Goal: Use online tool/utility

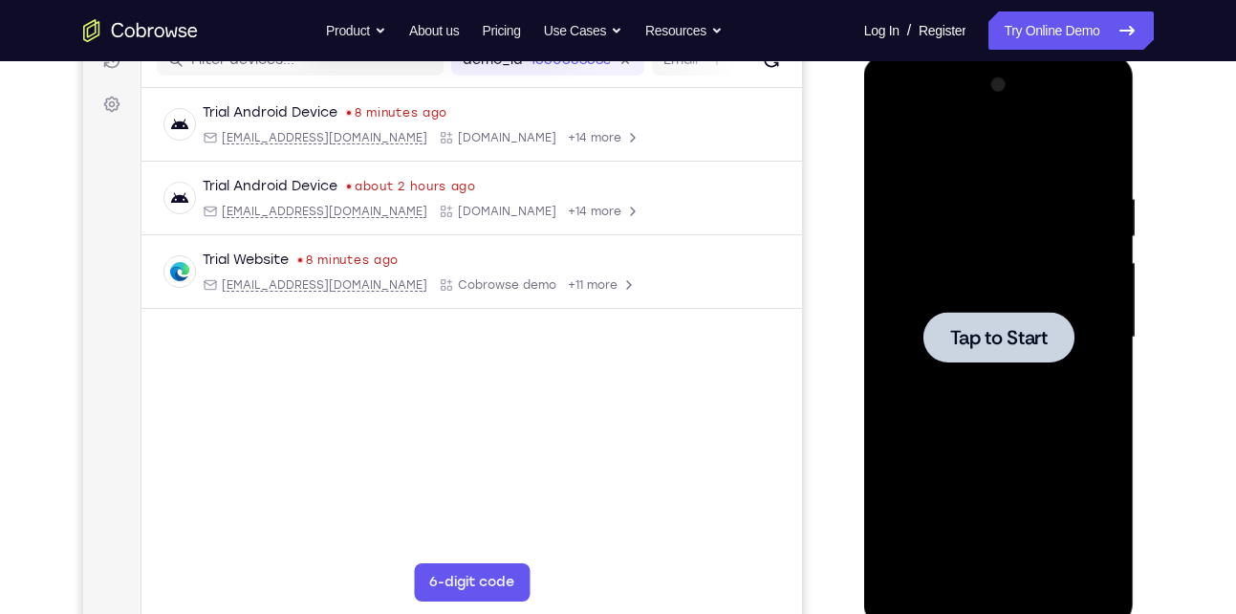
click at [1030, 312] on div at bounding box center [999, 337] width 151 height 51
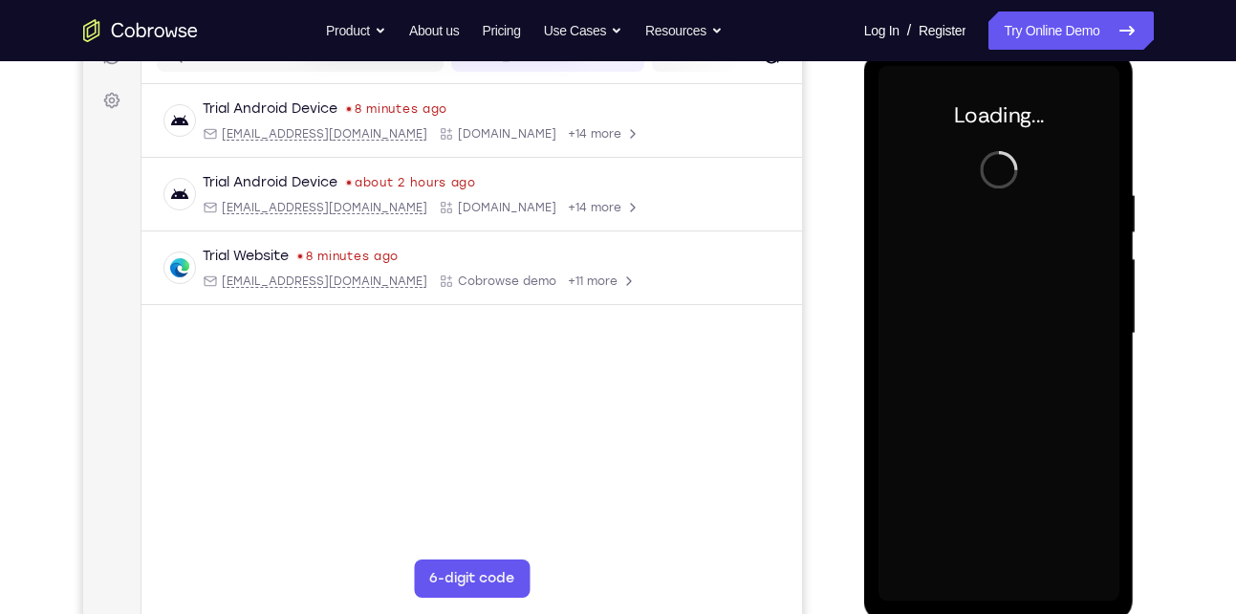
scroll to position [266, 0]
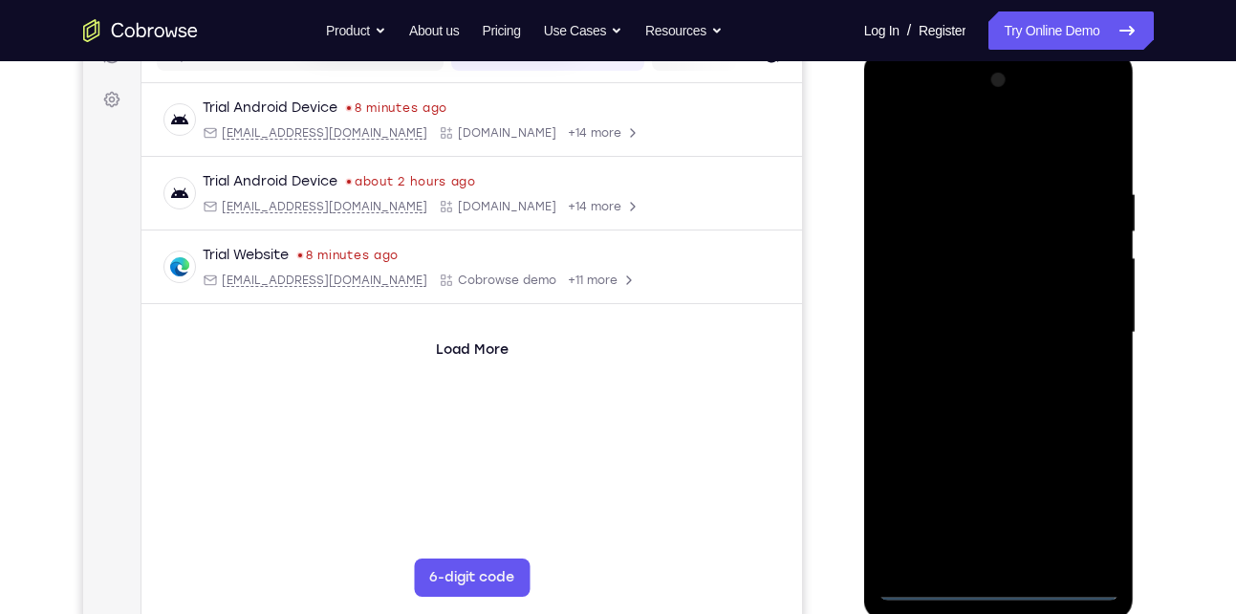
click at [1006, 589] on div at bounding box center [999, 332] width 241 height 535
click at [1083, 503] on div at bounding box center [999, 332] width 241 height 535
click at [892, 110] on div at bounding box center [999, 332] width 241 height 535
click at [918, 271] on div at bounding box center [999, 332] width 241 height 535
click at [962, 347] on div at bounding box center [999, 332] width 241 height 535
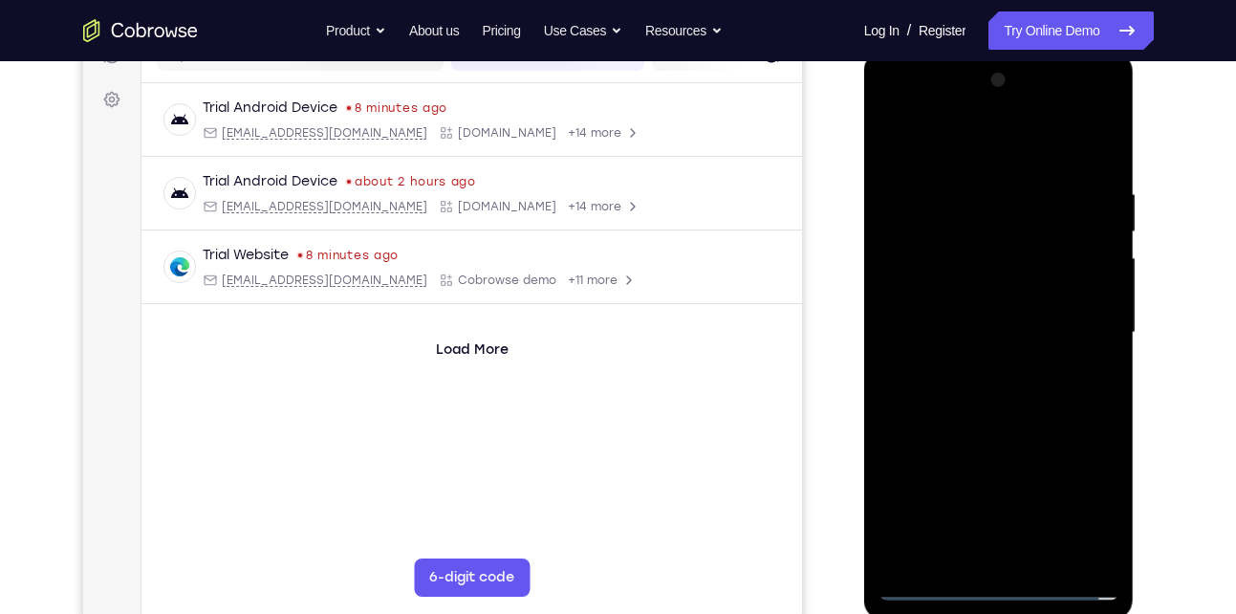
click at [1007, 311] on div at bounding box center [999, 332] width 241 height 535
click at [1061, 361] on div at bounding box center [999, 332] width 241 height 535
click at [939, 340] on div at bounding box center [999, 332] width 241 height 535
click at [1045, 150] on div at bounding box center [999, 332] width 241 height 535
click at [985, 176] on div at bounding box center [999, 332] width 241 height 535
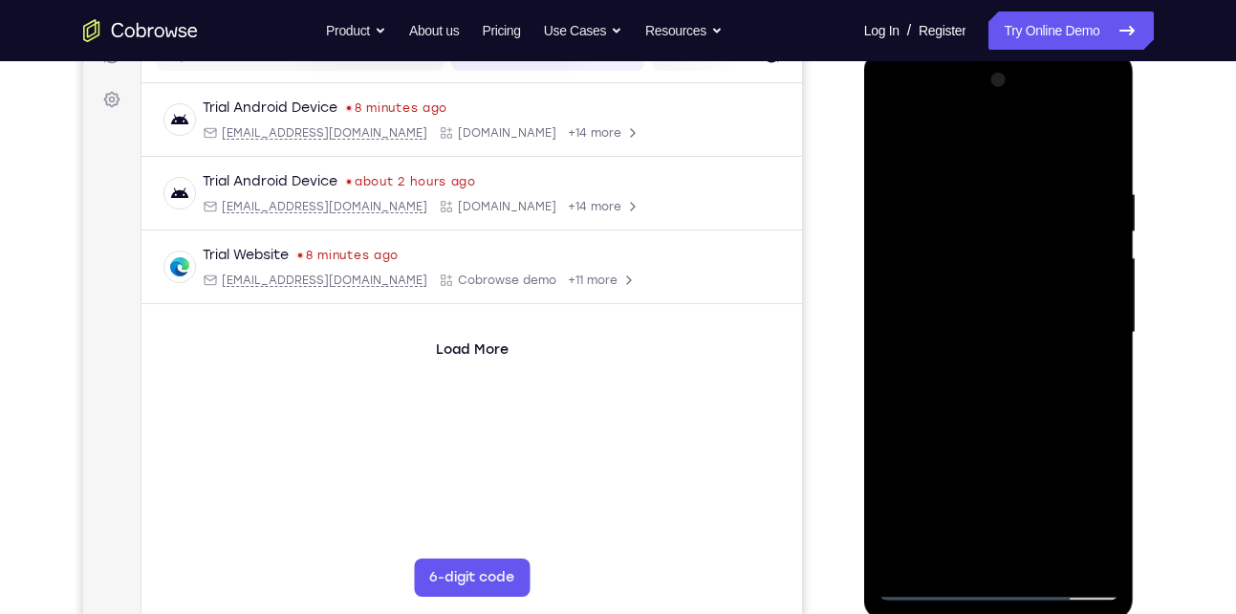
click at [914, 339] on div at bounding box center [999, 332] width 241 height 535
click at [1034, 373] on div at bounding box center [999, 332] width 241 height 535
click at [992, 416] on div at bounding box center [999, 332] width 241 height 535
click at [1064, 166] on div at bounding box center [999, 332] width 241 height 535
click at [976, 255] on div at bounding box center [999, 332] width 241 height 535
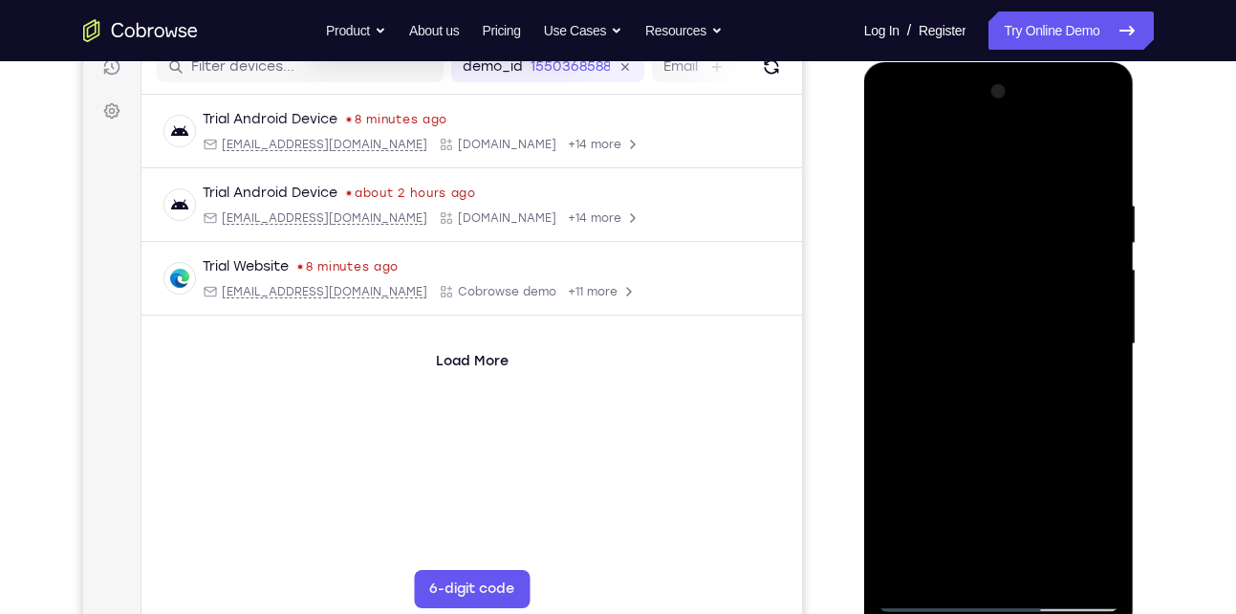
scroll to position [253, 0]
click at [908, 273] on div at bounding box center [999, 344] width 241 height 535
click at [890, 120] on div at bounding box center [999, 344] width 241 height 535
click at [1083, 335] on div at bounding box center [999, 344] width 241 height 535
click at [982, 378] on div at bounding box center [999, 344] width 241 height 535
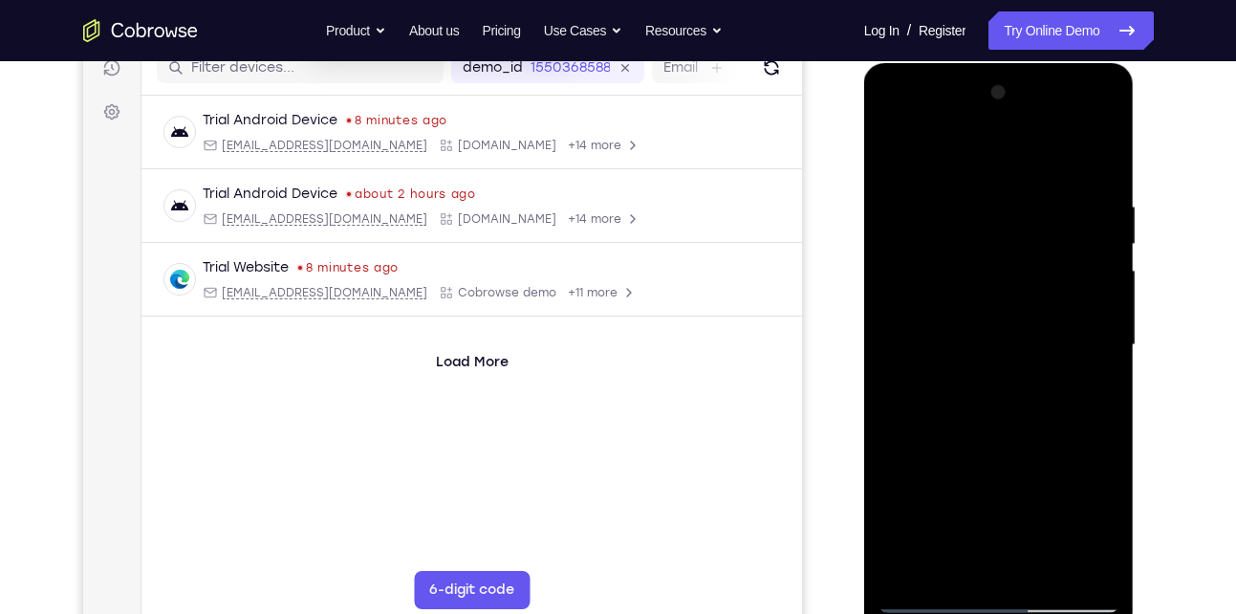
click at [1010, 438] on div at bounding box center [999, 344] width 241 height 535
click at [1038, 340] on div at bounding box center [999, 344] width 241 height 535
click at [1018, 291] on div at bounding box center [999, 344] width 241 height 535
click at [944, 246] on div at bounding box center [999, 344] width 241 height 535
click at [895, 153] on div at bounding box center [999, 344] width 241 height 535
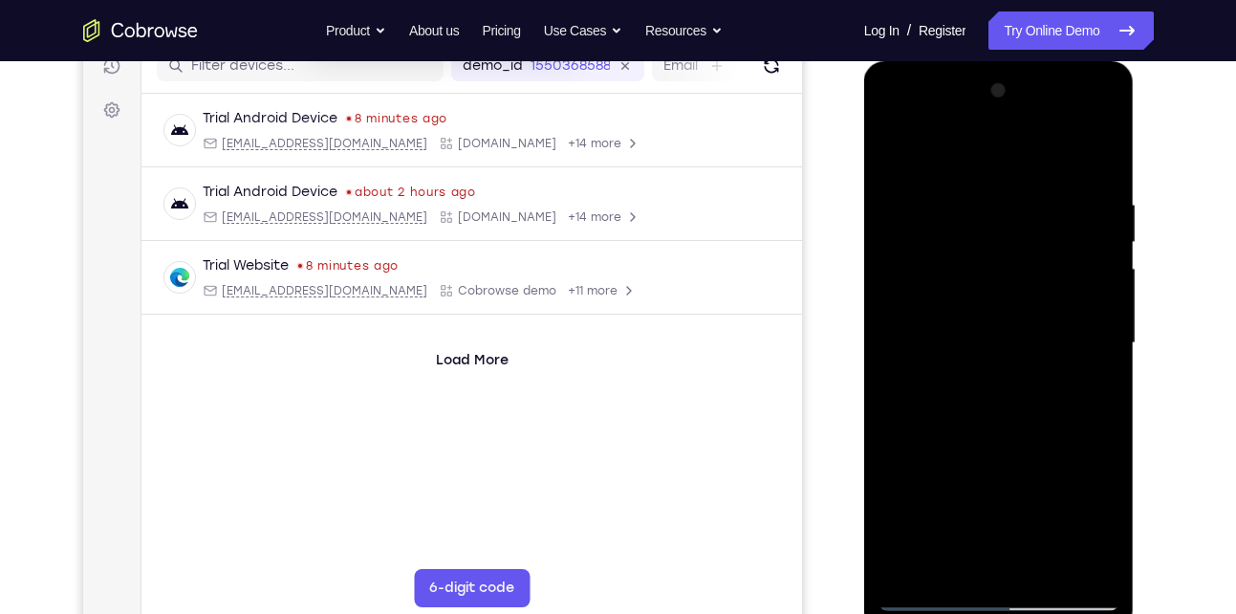
scroll to position [257, 0]
click at [998, 419] on div at bounding box center [999, 341] width 241 height 535
click at [961, 194] on div at bounding box center [999, 341] width 241 height 535
click at [1076, 558] on div at bounding box center [999, 341] width 241 height 535
click at [1085, 312] on div at bounding box center [999, 341] width 241 height 535
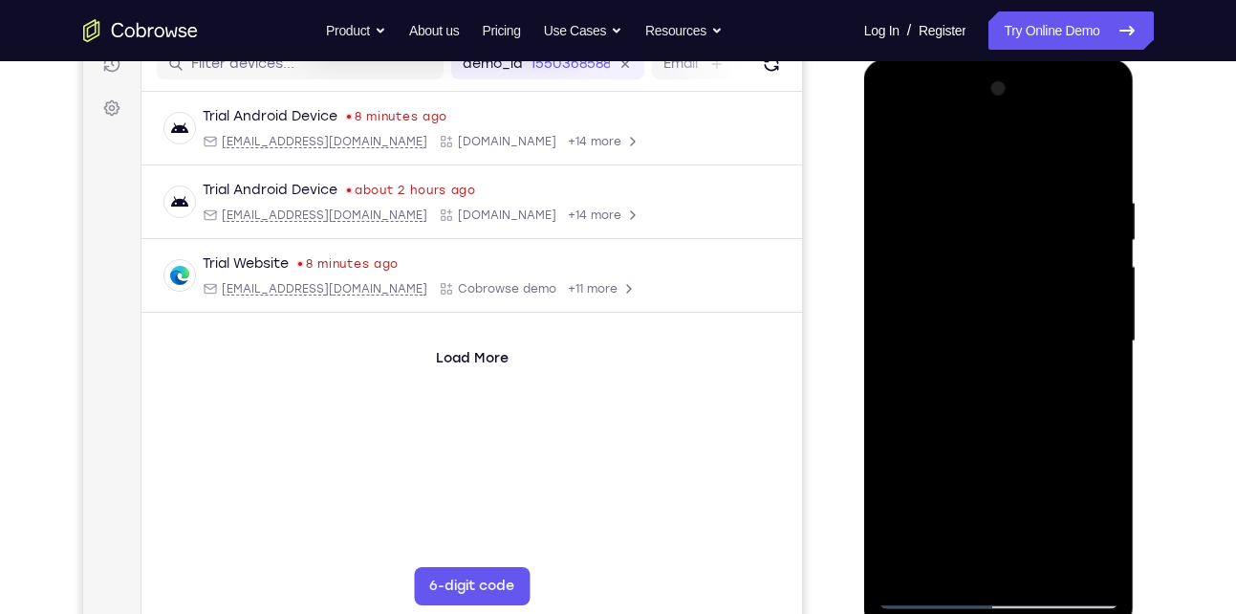
click at [1073, 559] on div at bounding box center [999, 341] width 241 height 535
click at [1080, 284] on div at bounding box center [999, 341] width 241 height 535
click at [1097, 556] on div at bounding box center [999, 341] width 241 height 535
click at [1102, 303] on div at bounding box center [999, 341] width 241 height 535
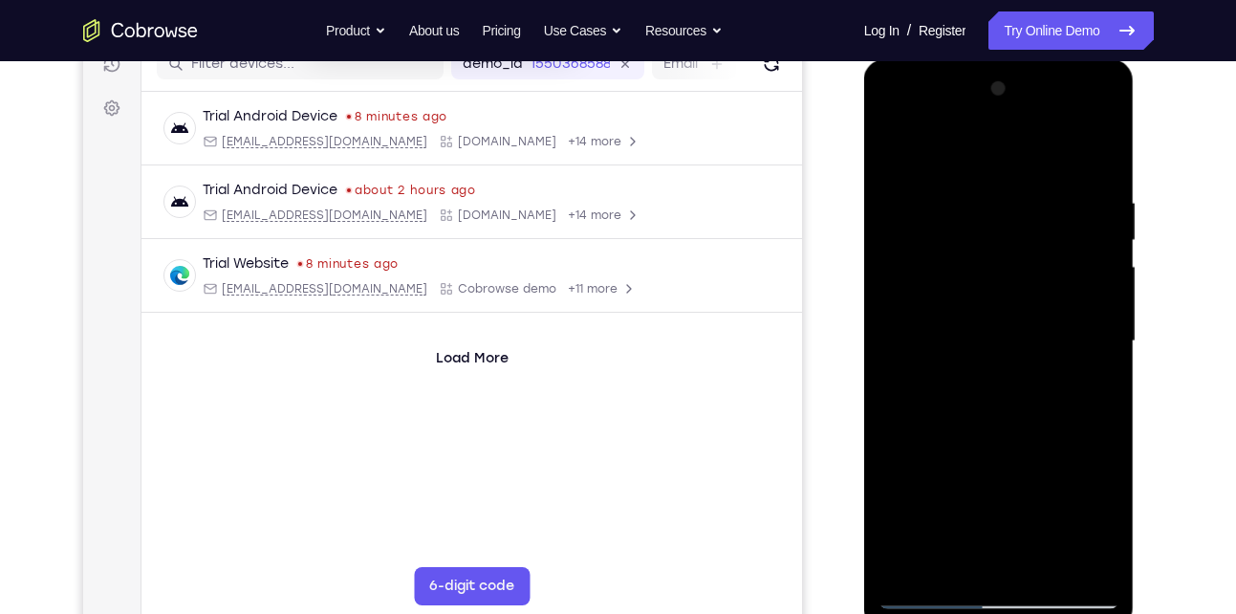
click at [1086, 277] on div at bounding box center [999, 341] width 241 height 535
drag, startPoint x: 1086, startPoint y: 277, endPoint x: 892, endPoint y: 281, distance: 194.1
click at [892, 281] on div at bounding box center [999, 341] width 241 height 535
drag, startPoint x: 1085, startPoint y: 277, endPoint x: 886, endPoint y: 272, distance: 199.0
click at [886, 272] on div at bounding box center [999, 341] width 241 height 535
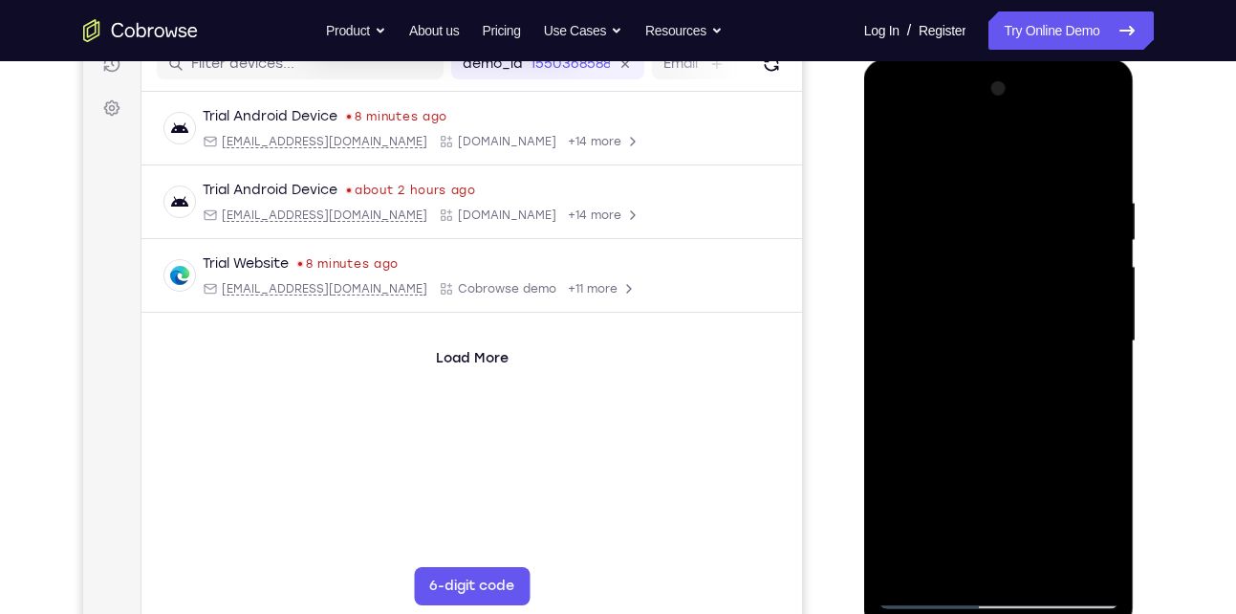
drag, startPoint x: 1084, startPoint y: 269, endPoint x: 895, endPoint y: 248, distance: 190.5
click at [895, 248] on div at bounding box center [999, 341] width 241 height 535
click at [1081, 316] on div at bounding box center [999, 341] width 241 height 535
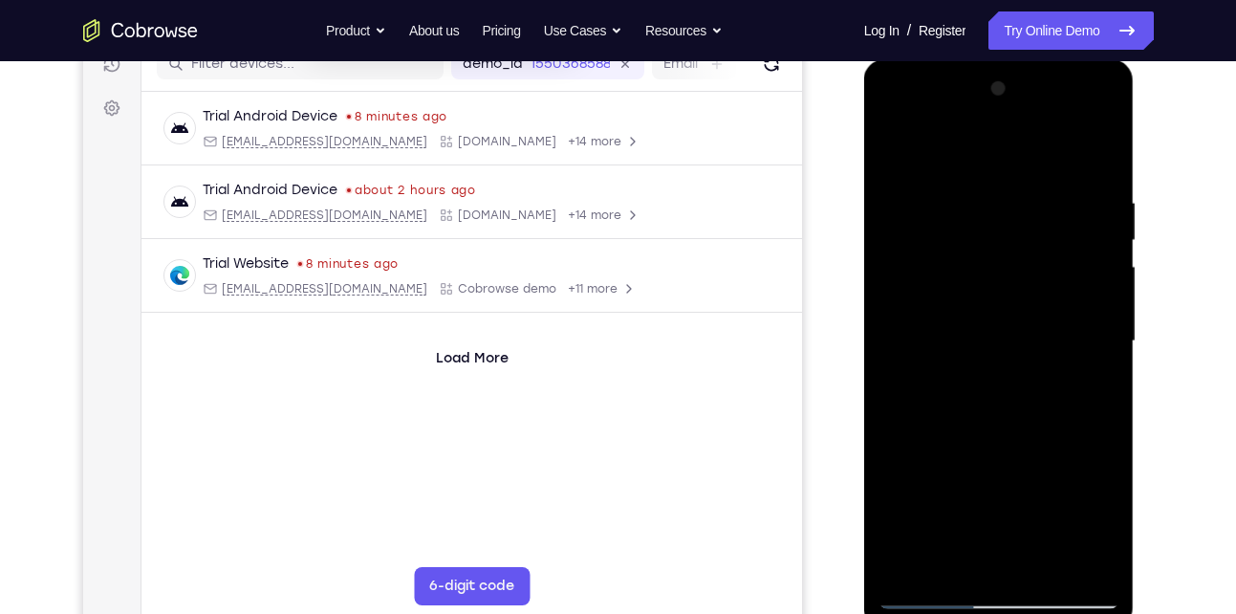
click at [1081, 316] on div at bounding box center [999, 341] width 241 height 535
drag, startPoint x: 1087, startPoint y: 272, endPoint x: 873, endPoint y: 326, distance: 221.0
click at [873, 326] on div at bounding box center [999, 344] width 271 height 570
drag, startPoint x: 1088, startPoint y: 295, endPoint x: 877, endPoint y: 329, distance: 213.9
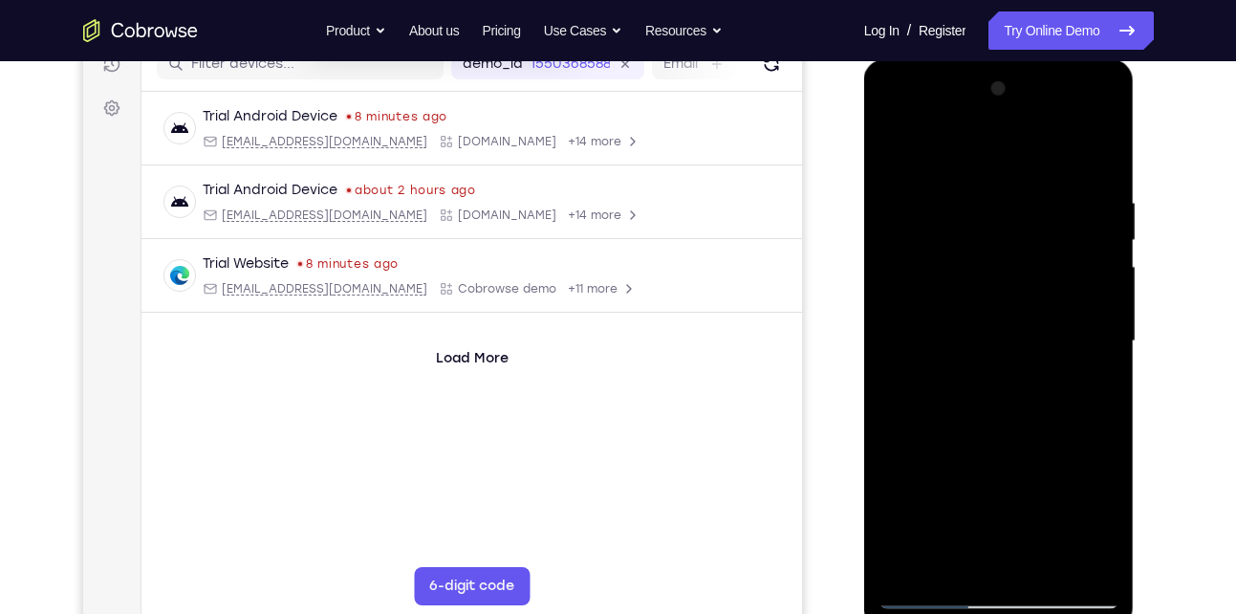
click at [877, 329] on div at bounding box center [999, 344] width 271 height 570
drag, startPoint x: 1073, startPoint y: 315, endPoint x: 894, endPoint y: 315, distance: 178.8
click at [894, 315] on div at bounding box center [999, 341] width 241 height 535
drag, startPoint x: 1111, startPoint y: 310, endPoint x: 896, endPoint y: 305, distance: 215.2
click at [896, 305] on div at bounding box center [999, 341] width 241 height 535
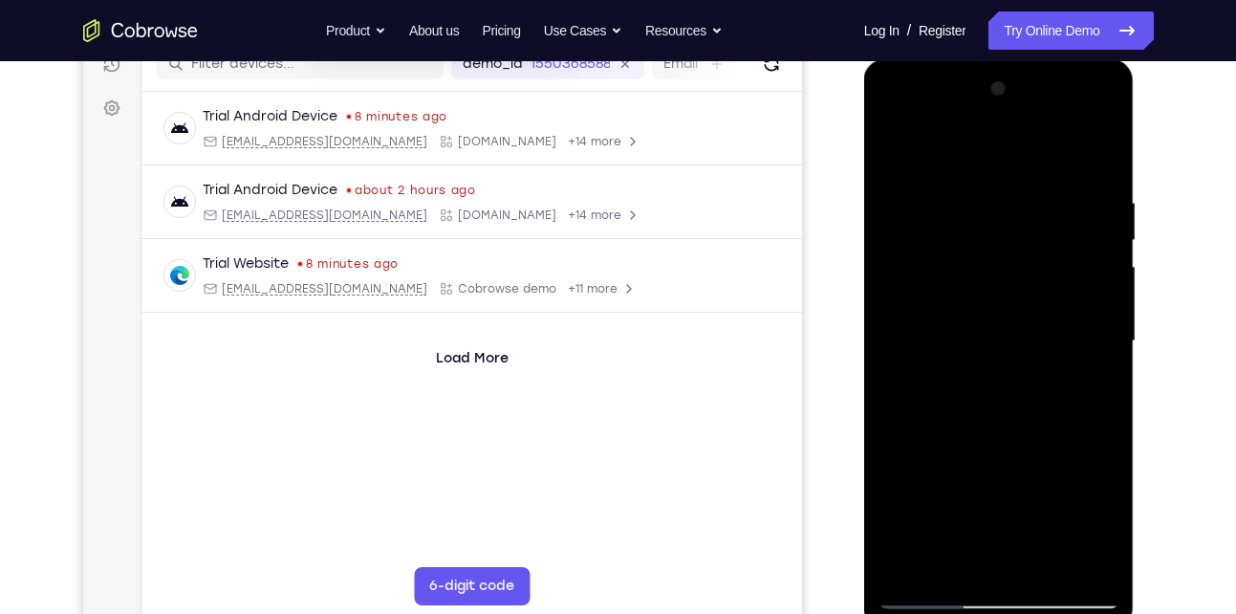
drag, startPoint x: 1071, startPoint y: 298, endPoint x: 872, endPoint y: 314, distance: 199.5
click at [872, 314] on div at bounding box center [999, 344] width 271 height 570
drag, startPoint x: 1091, startPoint y: 301, endPoint x: 930, endPoint y: 290, distance: 161.0
click at [930, 290] on div at bounding box center [999, 341] width 241 height 535
drag, startPoint x: 1086, startPoint y: 281, endPoint x: 916, endPoint y: 293, distance: 170.6
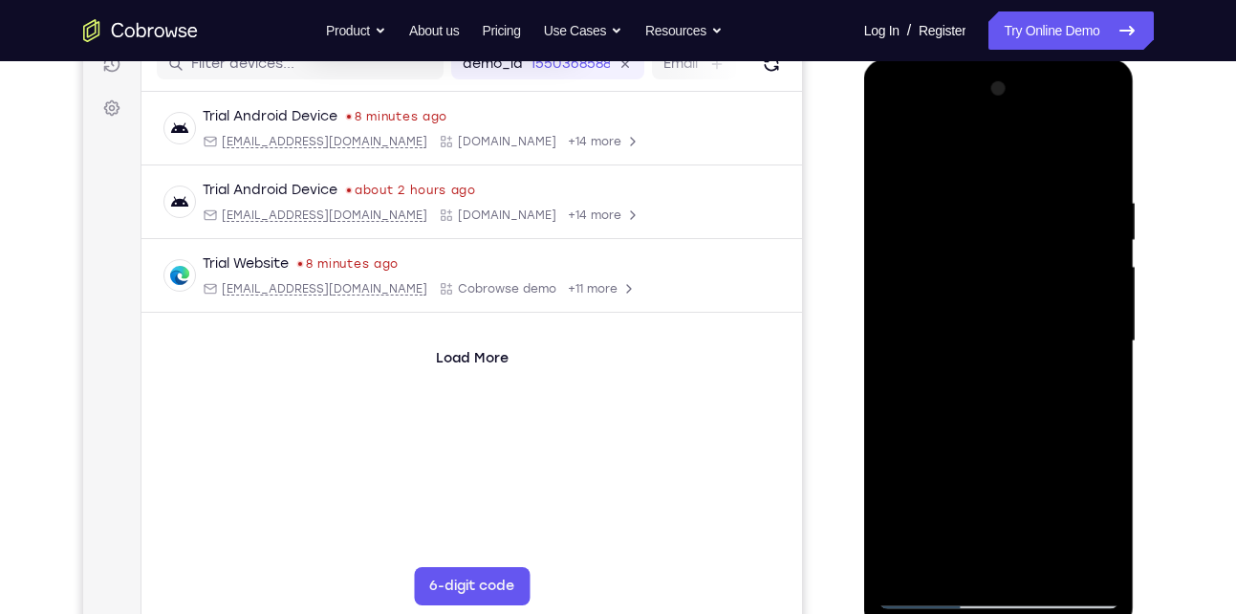
click at [916, 293] on div at bounding box center [999, 341] width 241 height 535
click at [1097, 154] on div at bounding box center [999, 341] width 241 height 535
click at [890, 121] on div at bounding box center [999, 341] width 241 height 535
click at [894, 112] on div at bounding box center [999, 341] width 241 height 535
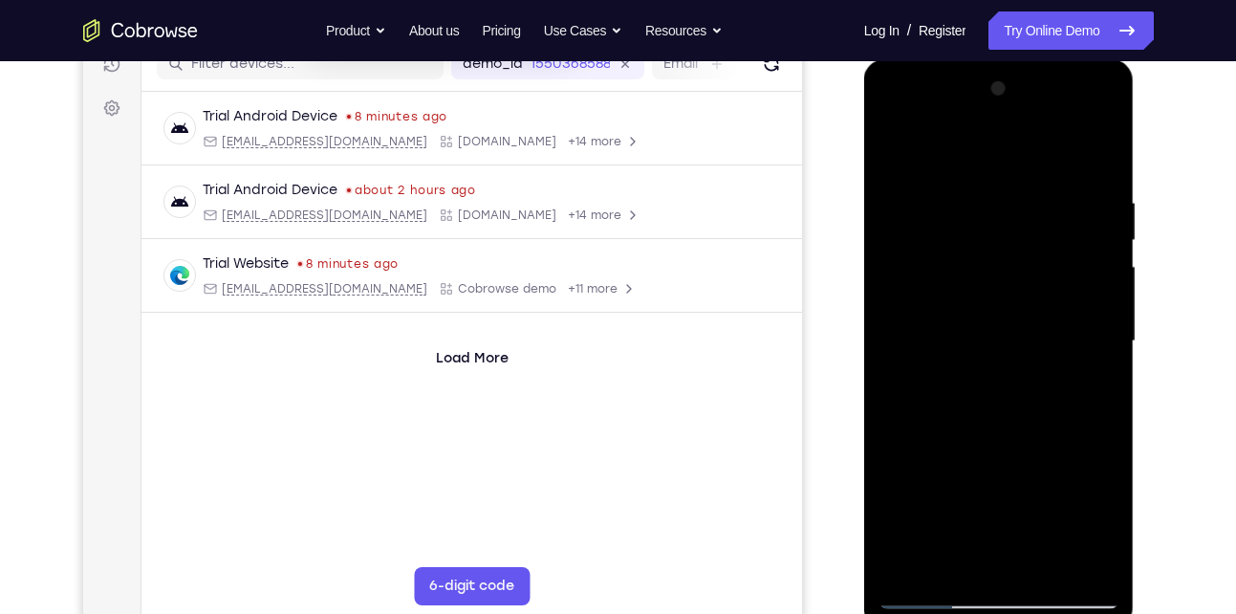
click at [916, 283] on div at bounding box center [999, 341] width 241 height 535
click at [1006, 320] on div at bounding box center [999, 341] width 241 height 535
click at [1067, 570] on div at bounding box center [999, 341] width 241 height 535
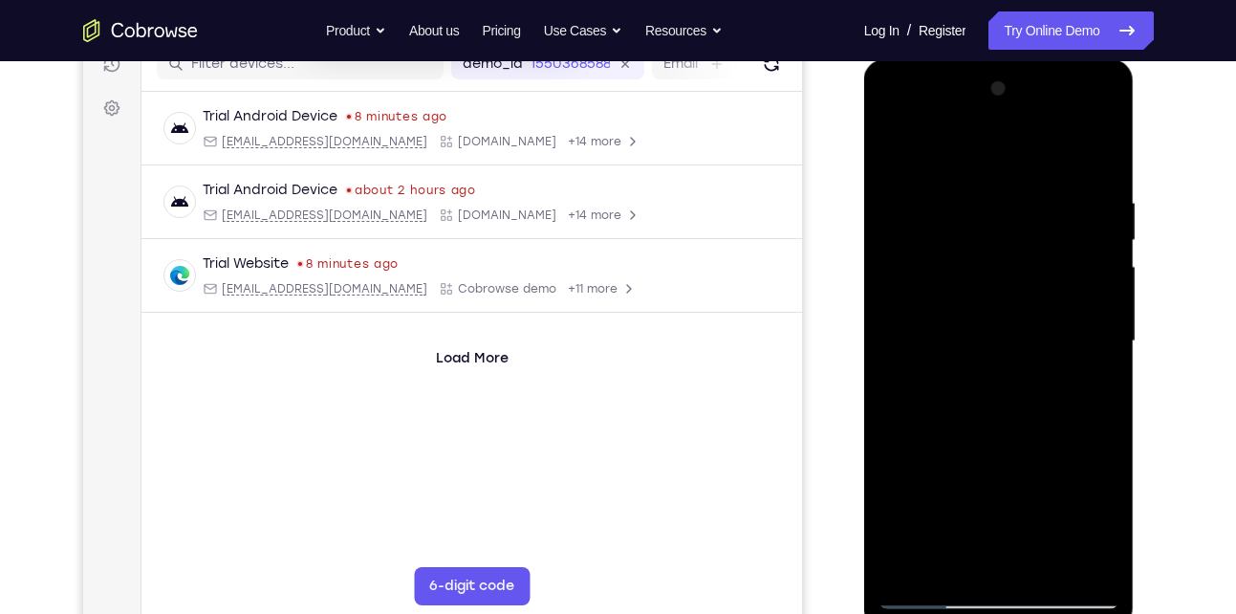
click at [1067, 570] on div at bounding box center [999, 341] width 241 height 535
click at [1106, 359] on div at bounding box center [999, 341] width 241 height 535
click at [888, 357] on div at bounding box center [999, 341] width 241 height 535
click at [1071, 562] on div at bounding box center [999, 341] width 241 height 535
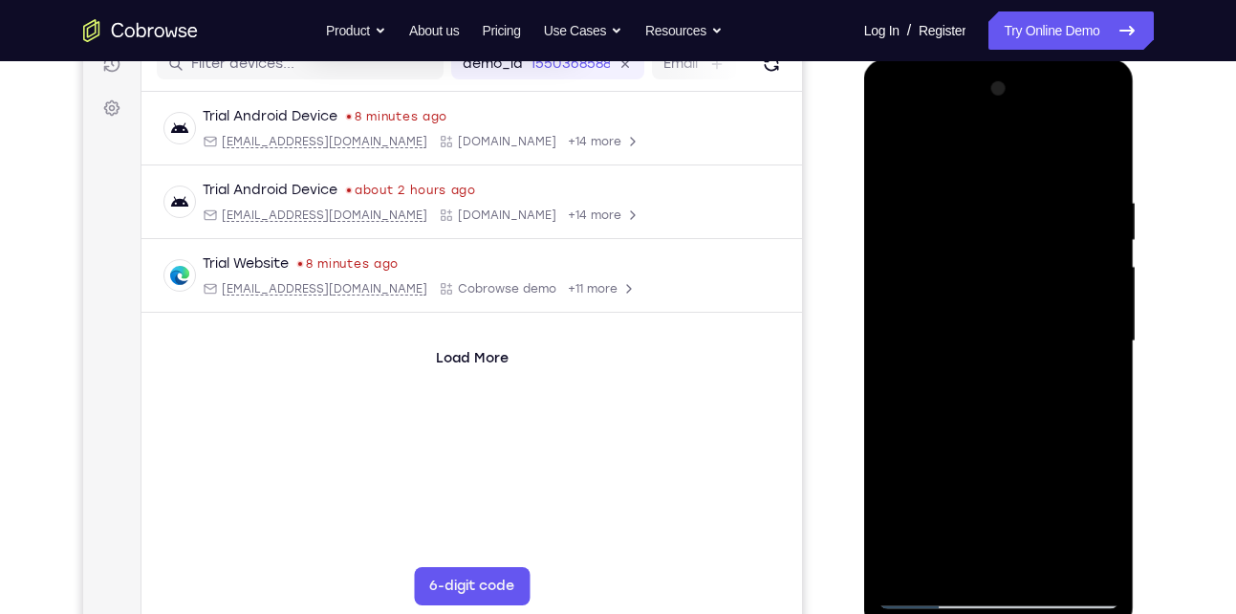
click at [1071, 562] on div at bounding box center [999, 341] width 241 height 535
click at [1104, 354] on div at bounding box center [999, 341] width 241 height 535
click at [1060, 563] on div at bounding box center [999, 341] width 241 height 535
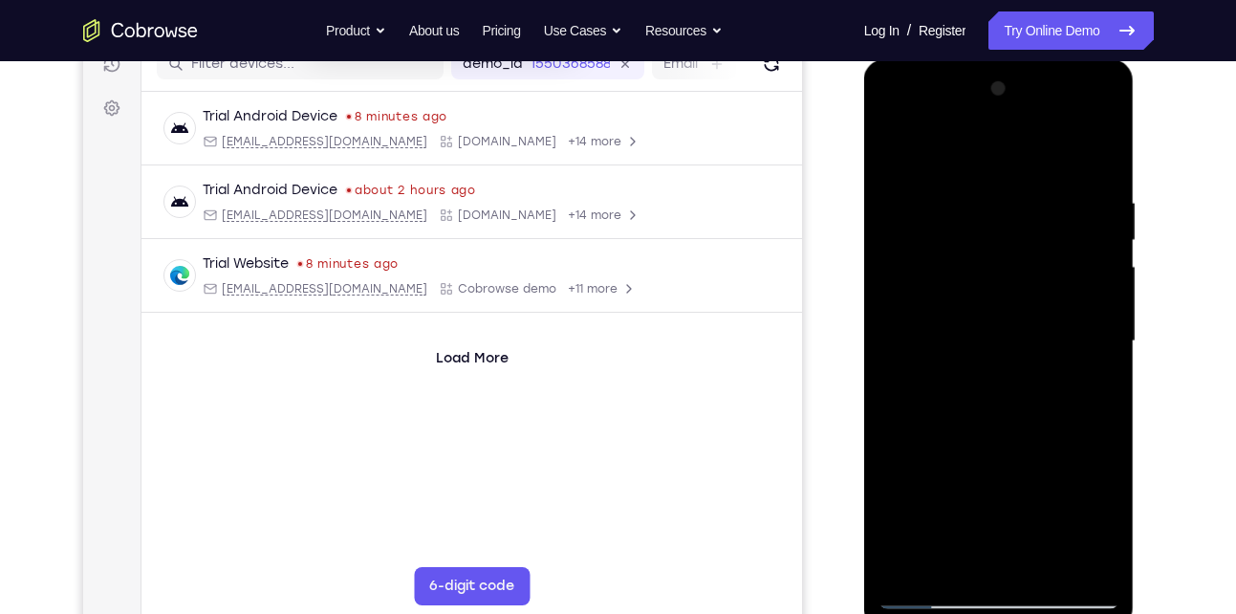
click at [1060, 563] on div at bounding box center [999, 341] width 241 height 535
click at [1106, 357] on div at bounding box center [999, 341] width 241 height 535
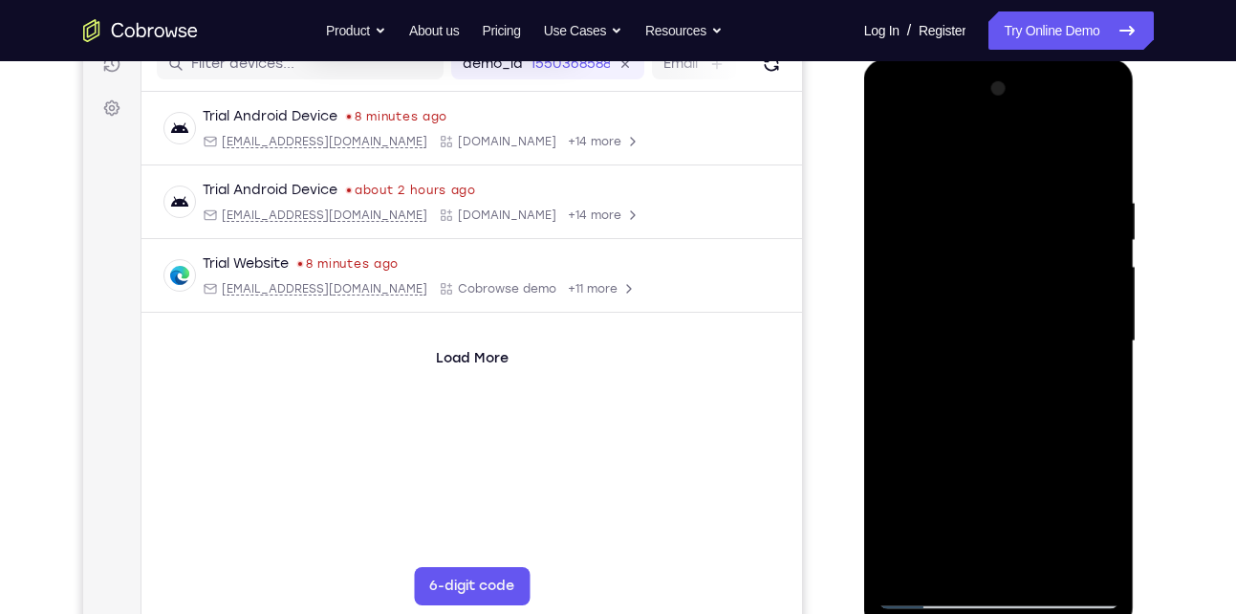
click at [1106, 357] on div at bounding box center [999, 341] width 241 height 535
drag, startPoint x: 1063, startPoint y: 237, endPoint x: 884, endPoint y: 243, distance: 178.9
click at [884, 243] on div at bounding box center [999, 341] width 241 height 535
drag, startPoint x: 1088, startPoint y: 238, endPoint x: 896, endPoint y: 248, distance: 192.4
click at [896, 248] on div at bounding box center [999, 341] width 241 height 535
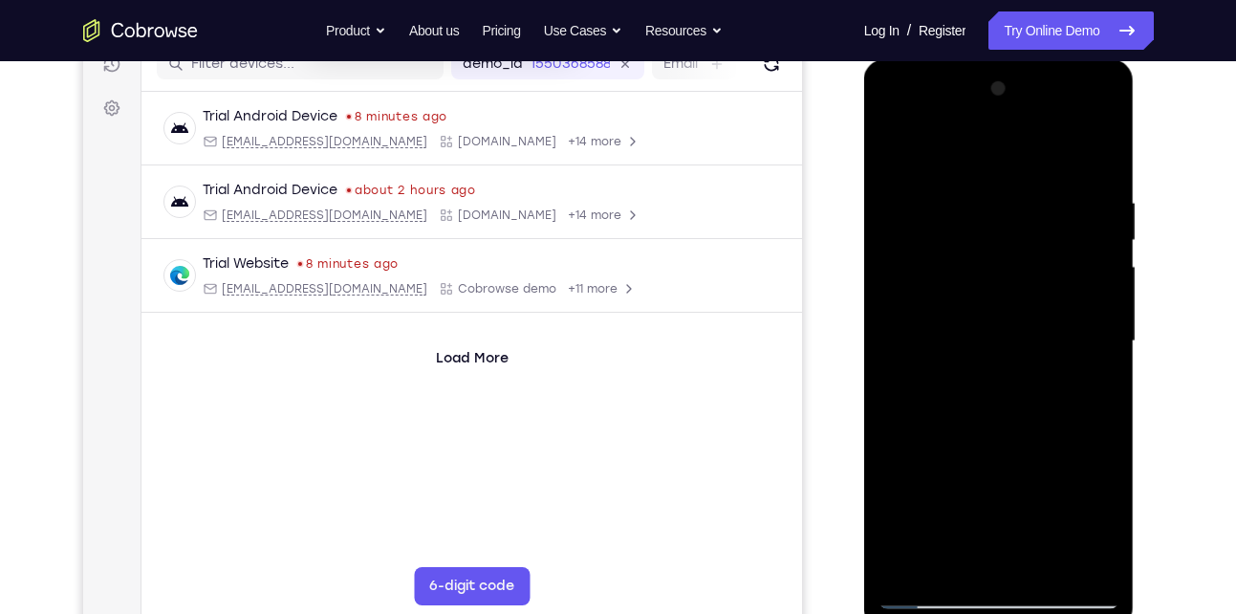
drag, startPoint x: 1087, startPoint y: 264, endPoint x: 877, endPoint y: 271, distance: 210.4
click at [877, 271] on div at bounding box center [999, 344] width 271 height 570
drag, startPoint x: 1093, startPoint y: 266, endPoint x: 914, endPoint y: 277, distance: 179.2
click at [914, 277] on div at bounding box center [999, 341] width 241 height 535
drag, startPoint x: 1082, startPoint y: 246, endPoint x: 919, endPoint y: 253, distance: 163.7
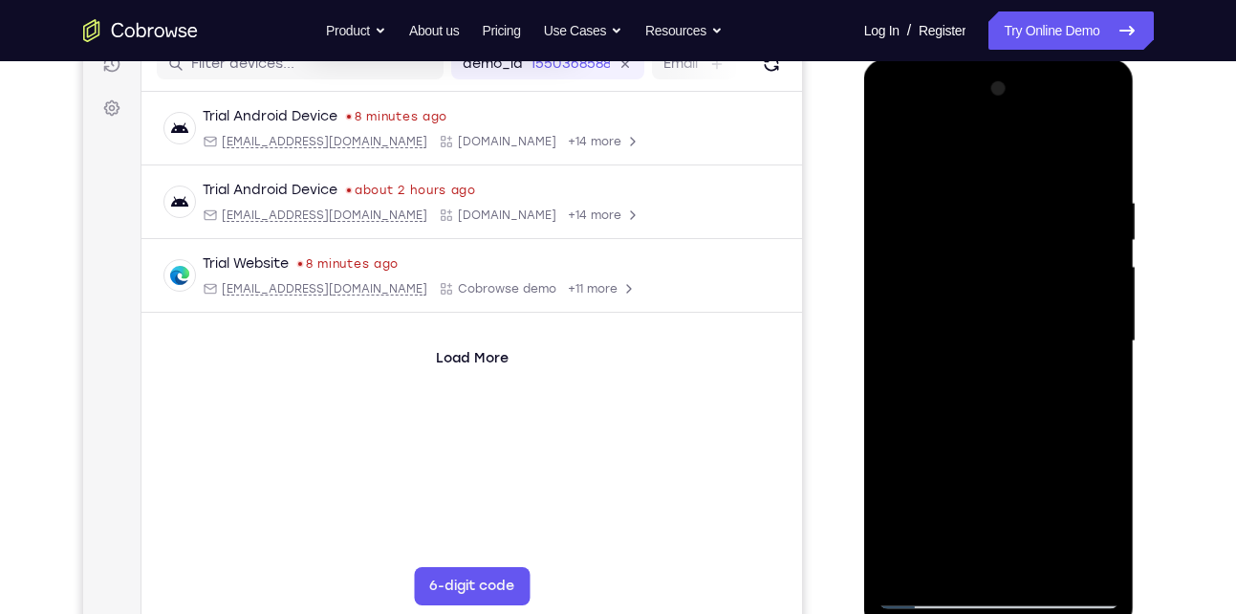
click at [919, 253] on div at bounding box center [999, 341] width 241 height 535
drag, startPoint x: 919, startPoint y: 253, endPoint x: 1096, endPoint y: 254, distance: 176.9
click at [1096, 254] on div at bounding box center [999, 341] width 241 height 535
click at [1061, 573] on div at bounding box center [999, 341] width 241 height 535
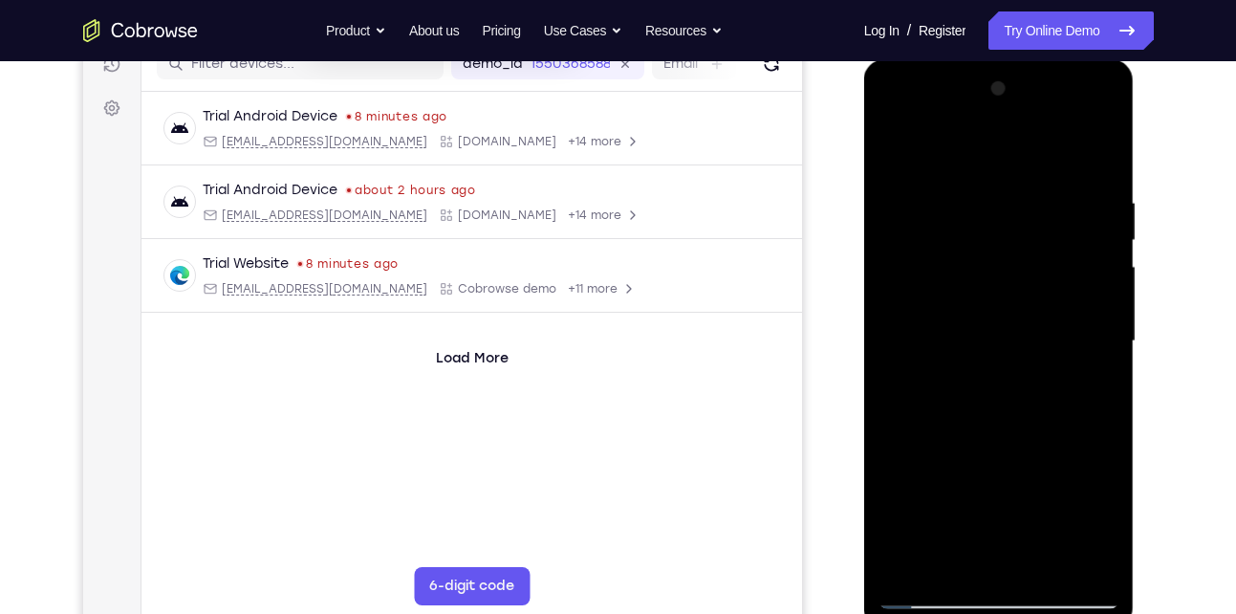
click at [1061, 573] on div at bounding box center [999, 341] width 241 height 535
click at [1104, 354] on div at bounding box center [999, 341] width 241 height 535
drag, startPoint x: 1100, startPoint y: 261, endPoint x: 880, endPoint y: 312, distance: 225.7
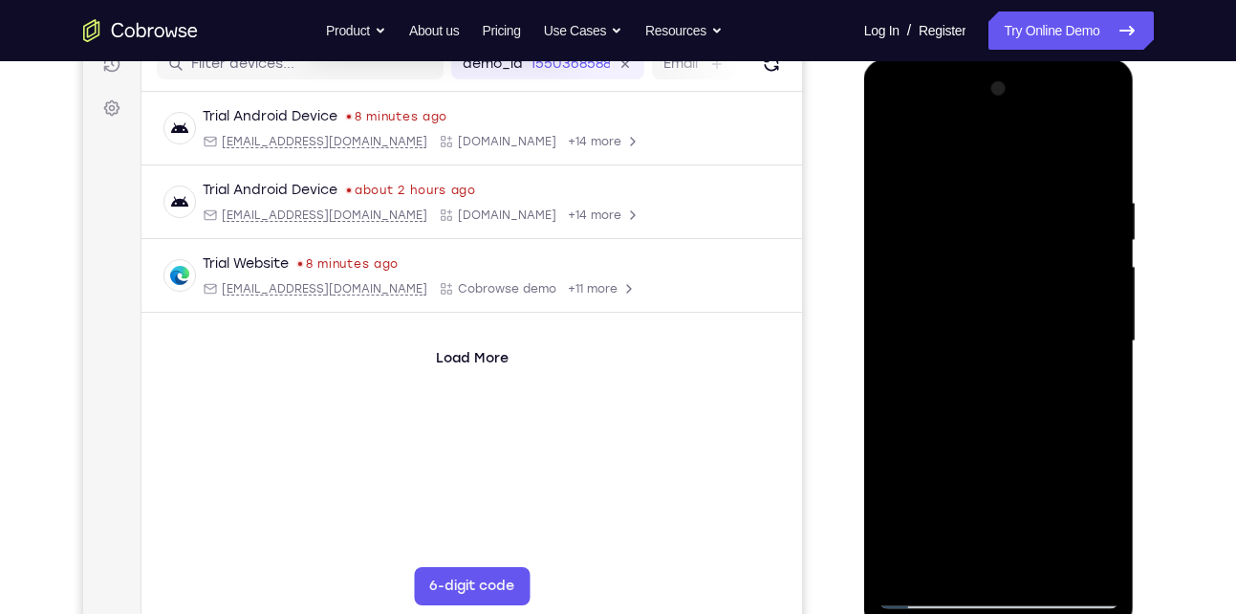
click at [880, 312] on div at bounding box center [999, 341] width 241 height 535
drag, startPoint x: 1089, startPoint y: 253, endPoint x: 881, endPoint y: 270, distance: 209.1
click at [881, 270] on div at bounding box center [999, 341] width 241 height 535
drag, startPoint x: 1072, startPoint y: 264, endPoint x: 912, endPoint y: 269, distance: 159.7
click at [912, 269] on div at bounding box center [999, 341] width 241 height 535
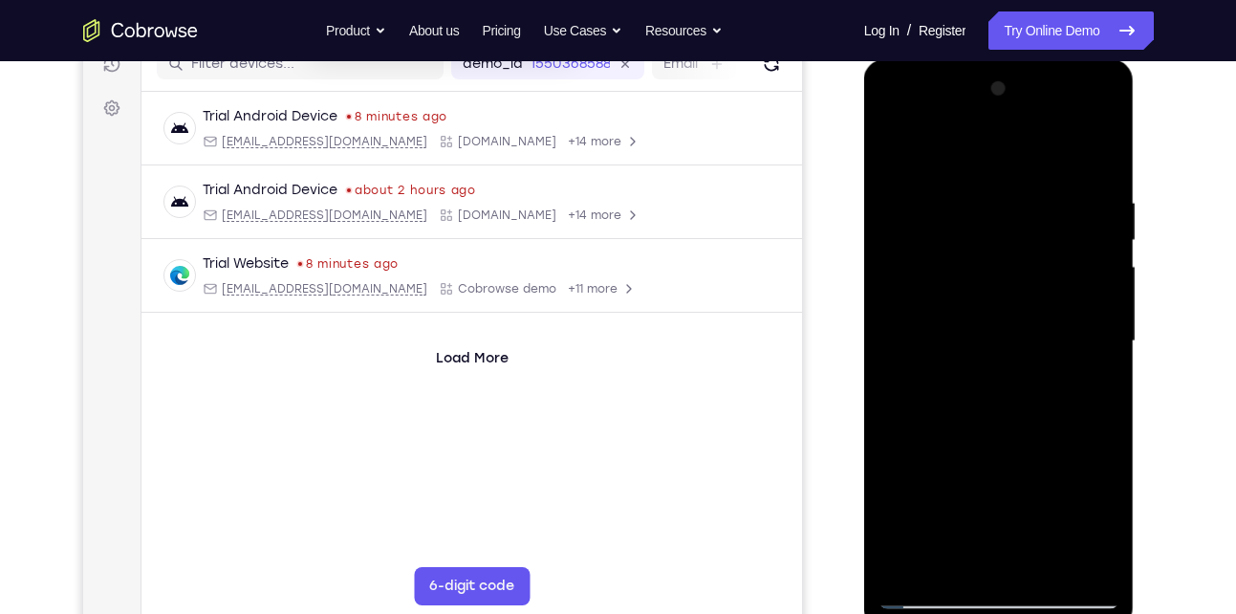
drag, startPoint x: 1071, startPoint y: 269, endPoint x: 903, endPoint y: 275, distance: 168.4
click at [903, 275] on div at bounding box center [999, 341] width 241 height 535
click at [1102, 165] on div at bounding box center [999, 341] width 241 height 535
drag, startPoint x: 995, startPoint y: 454, endPoint x: 992, endPoint y: 280, distance: 174.0
click at [992, 280] on div at bounding box center [999, 341] width 241 height 535
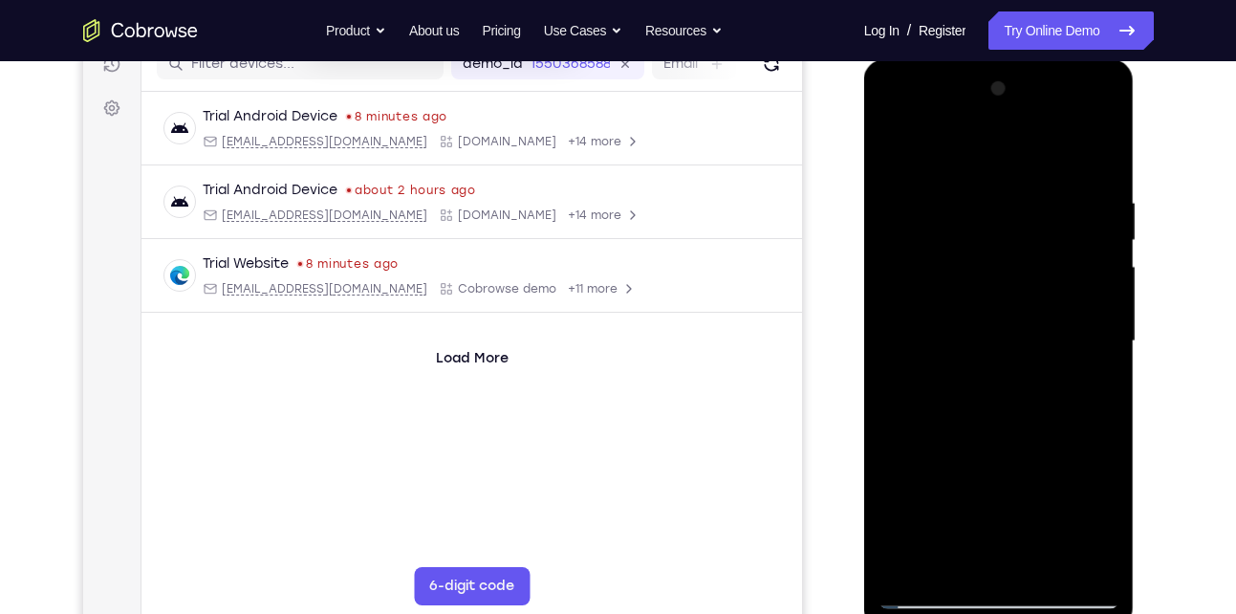
drag, startPoint x: 1034, startPoint y: 517, endPoint x: 1025, endPoint y: 236, distance: 281.3
click at [1025, 236] on div at bounding box center [999, 341] width 241 height 535
drag, startPoint x: 1007, startPoint y: 448, endPoint x: 986, endPoint y: 163, distance: 286.6
click at [986, 163] on div at bounding box center [999, 341] width 241 height 535
drag, startPoint x: 1034, startPoint y: 486, endPoint x: 1033, endPoint y: 250, distance: 236.2
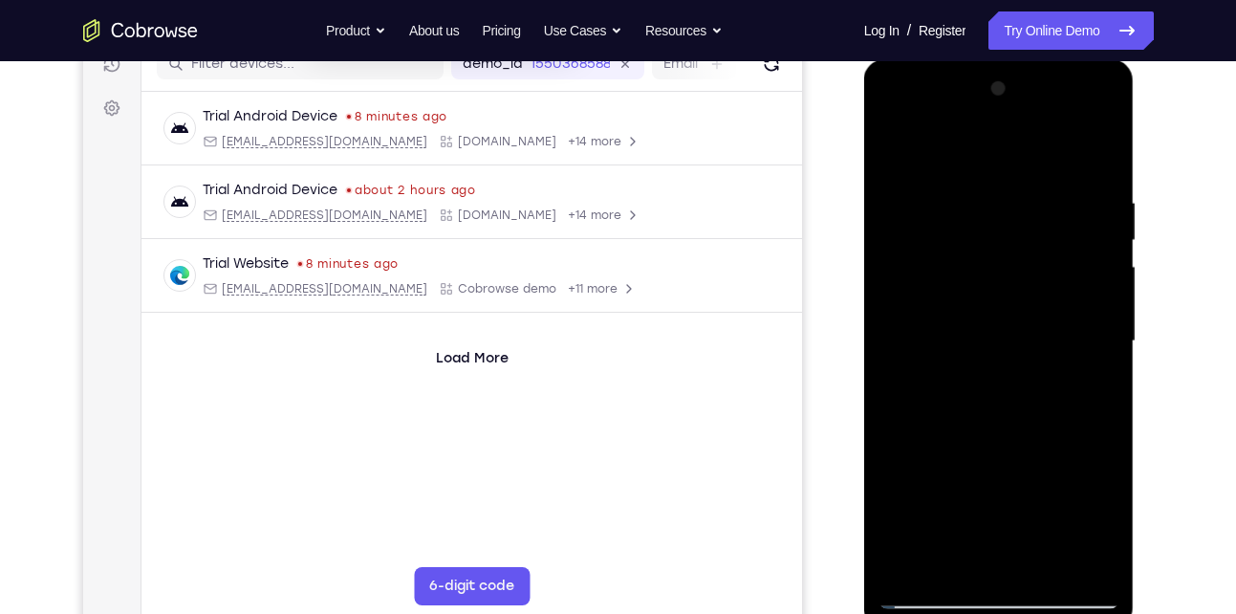
click at [1033, 250] on div at bounding box center [999, 341] width 241 height 535
click at [963, 244] on div at bounding box center [999, 341] width 241 height 535
click at [892, 141] on div at bounding box center [999, 341] width 241 height 535
drag, startPoint x: 1096, startPoint y: 280, endPoint x: 969, endPoint y: 294, distance: 126.9
click at [969, 294] on div at bounding box center [999, 341] width 241 height 535
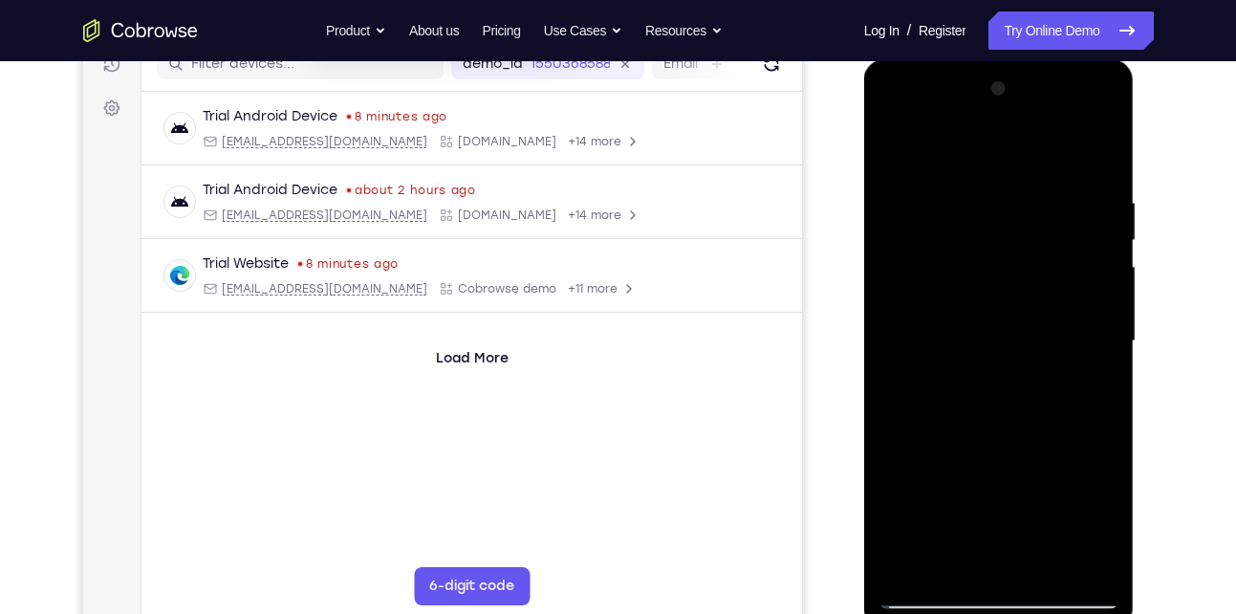
drag, startPoint x: 1105, startPoint y: 264, endPoint x: 906, endPoint y: 277, distance: 199.3
click at [906, 277] on div at bounding box center [999, 341] width 241 height 535
drag, startPoint x: 1064, startPoint y: 486, endPoint x: 1011, endPoint y: 187, distance: 303.1
click at [1011, 187] on div at bounding box center [999, 341] width 241 height 535
drag, startPoint x: 1026, startPoint y: 524, endPoint x: 1032, endPoint y: 278, distance: 245.8
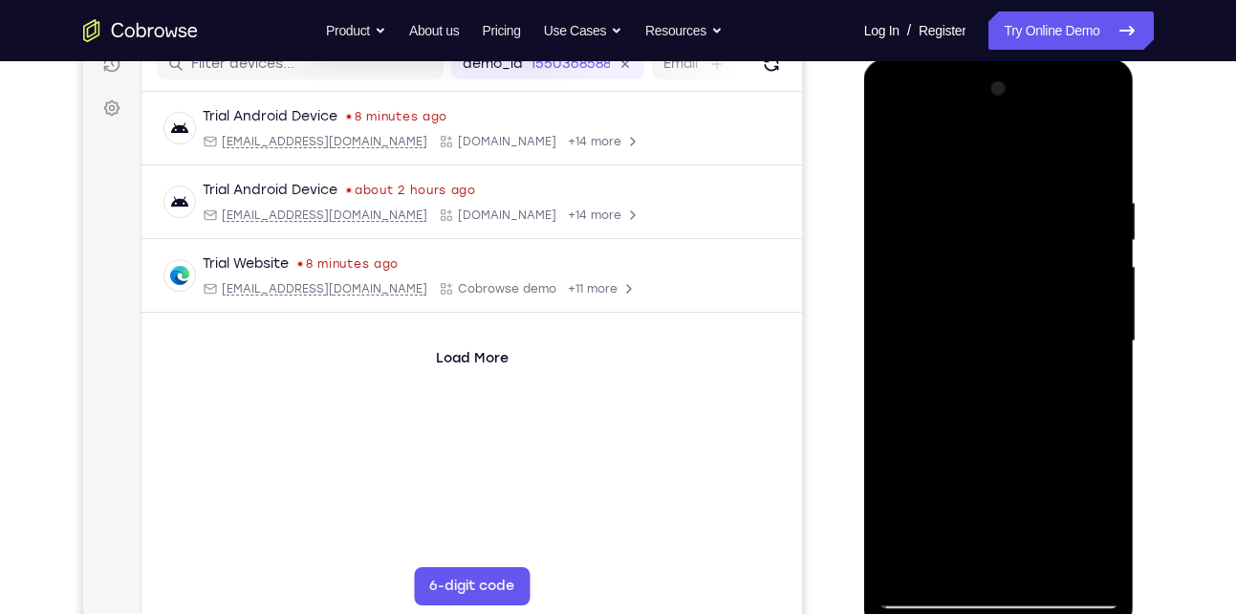
click at [1032, 278] on div at bounding box center [999, 341] width 241 height 535
drag, startPoint x: 1001, startPoint y: 487, endPoint x: 967, endPoint y: 218, distance: 270.9
click at [967, 218] on div at bounding box center [999, 341] width 241 height 535
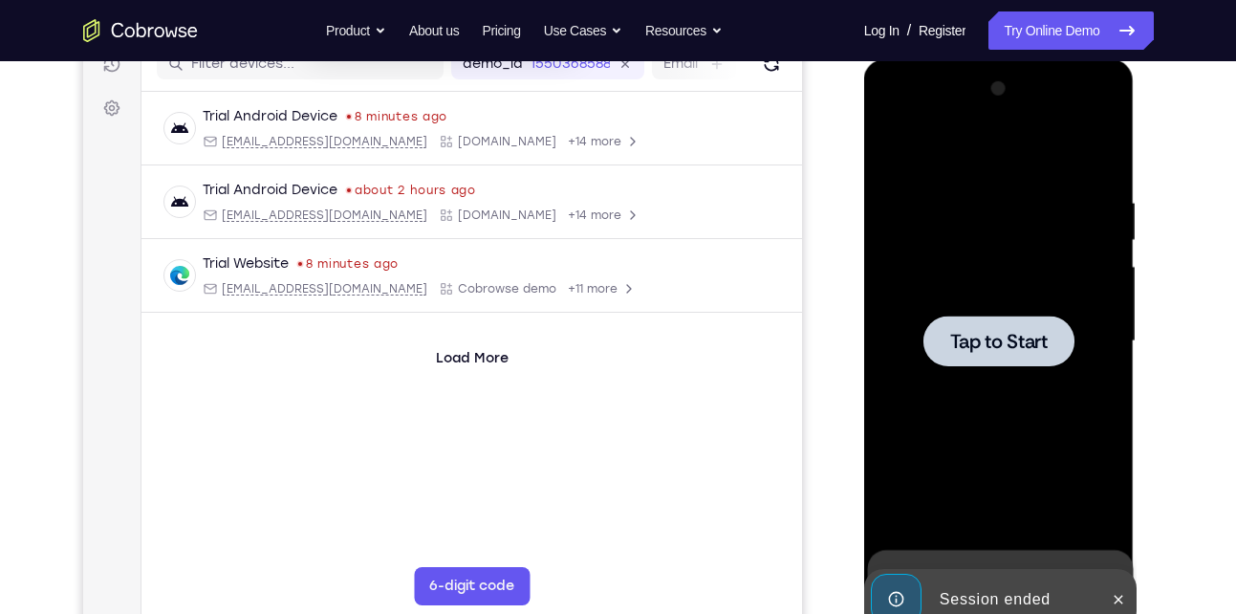
drag, startPoint x: 996, startPoint y: 458, endPoint x: 986, endPoint y: 257, distance: 201.1
click at [986, 257] on div at bounding box center [999, 341] width 241 height 535
